Goal: Navigation & Orientation: Find specific page/section

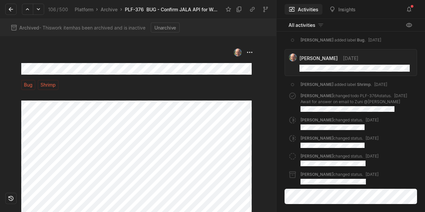
click at [15, 13] on button at bounding box center [10, 9] width 11 height 11
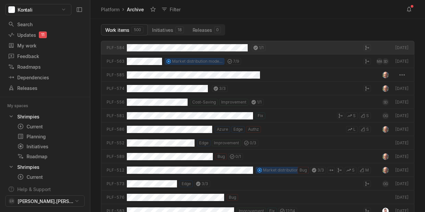
scroll to position [168, 331]
drag, startPoint x: 23, startPoint y: 32, endPoint x: 36, endPoint y: 35, distance: 13.7
click at [23, 32] on div "Updates 11" at bounding box center [33, 35] width 50 height 7
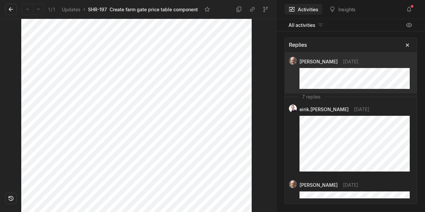
scroll to position [65, 0]
click at [12, 9] on icon at bounding box center [11, 9] width 7 height 7
